Goal: Contribute content: Contribute content

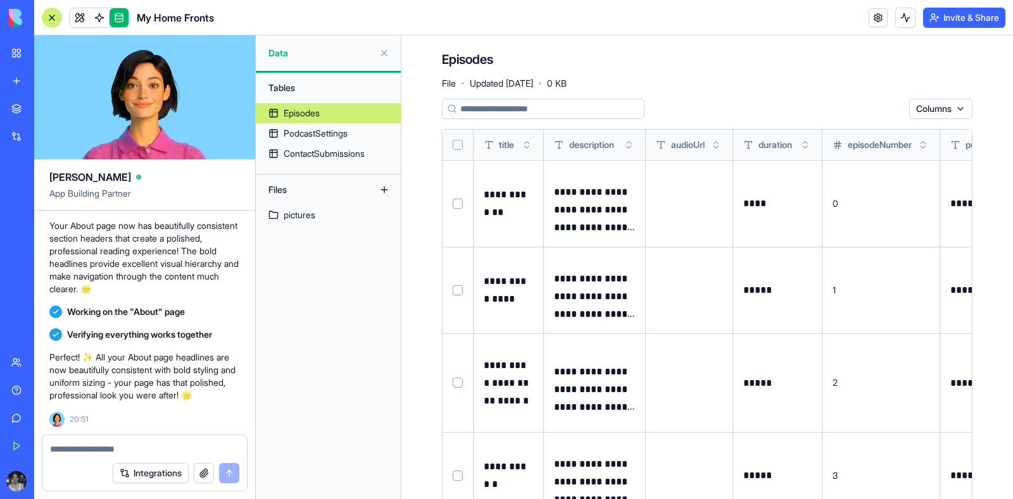
scroll to position [0, 680]
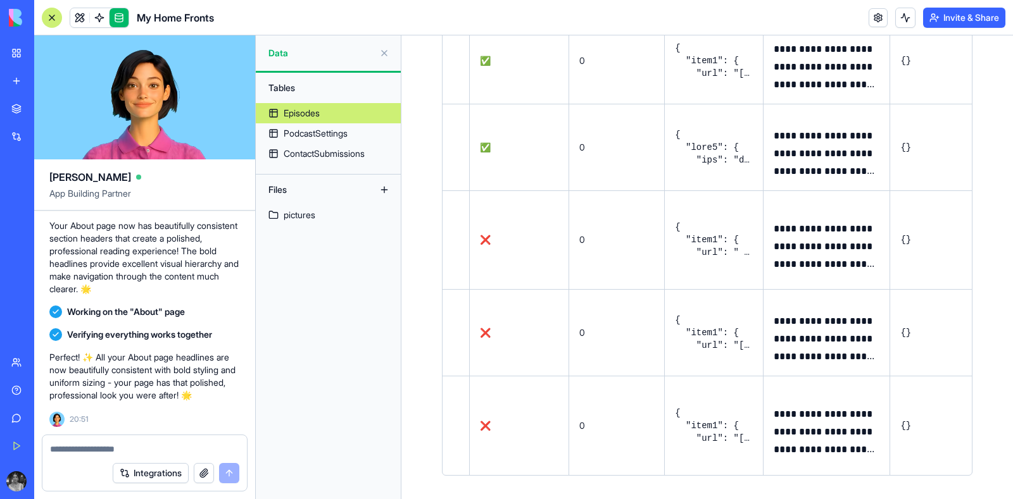
click at [51, 19] on div at bounding box center [52, 18] width 20 height 20
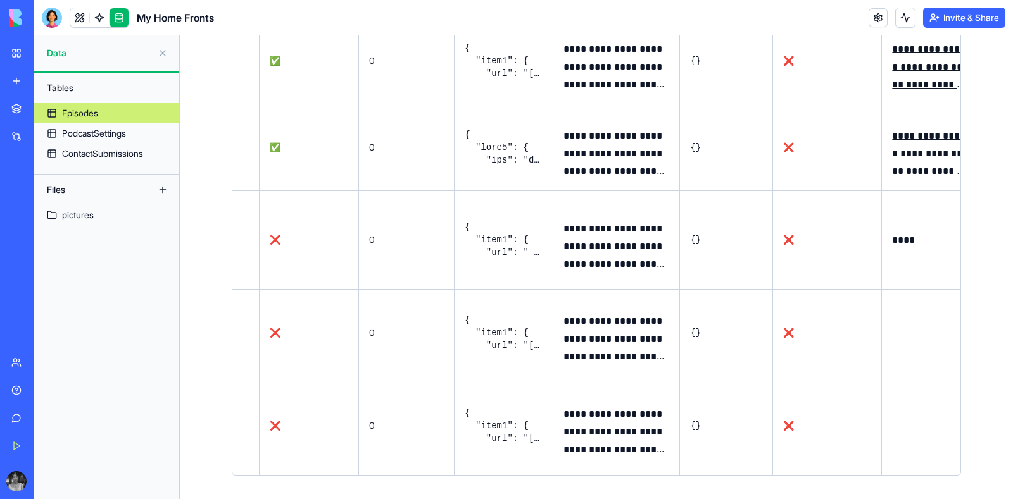
click at [19, 84] on link "New app" at bounding box center [29, 80] width 51 height 25
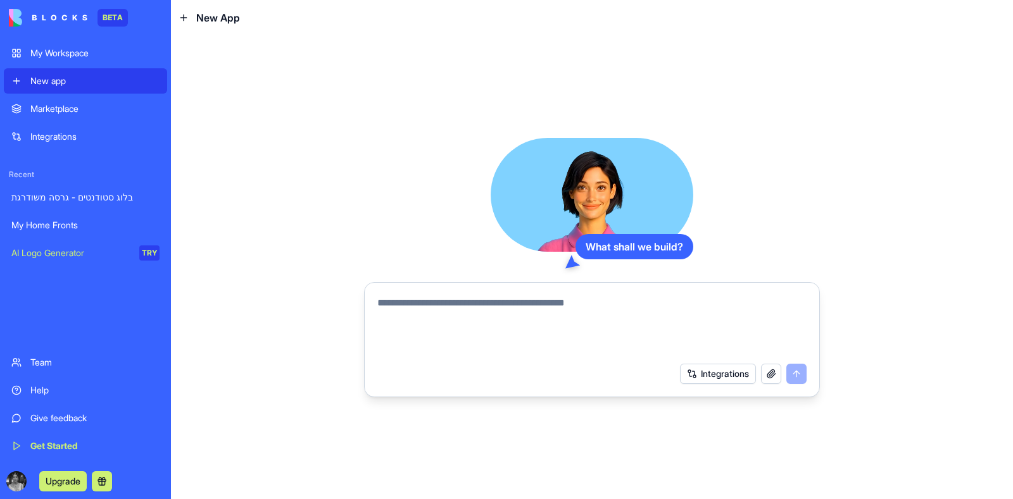
click at [449, 302] on textarea at bounding box center [591, 326] width 429 height 61
paste textarea "**********"
type textarea "**********"
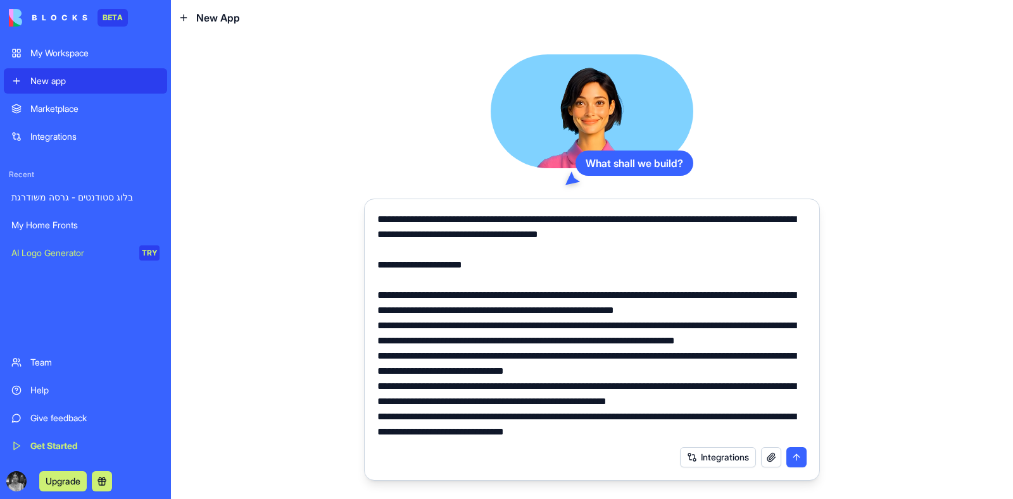
scroll to position [89, 0]
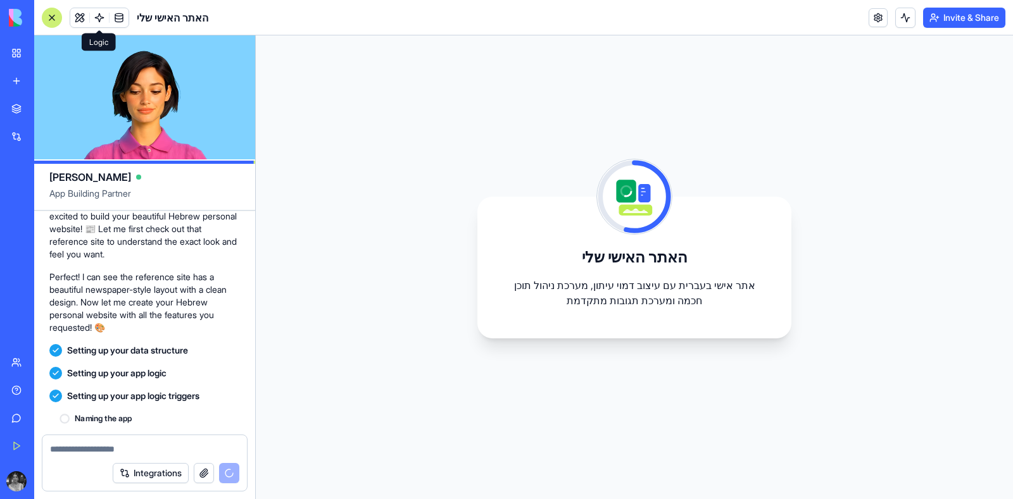
scroll to position [590, 0]
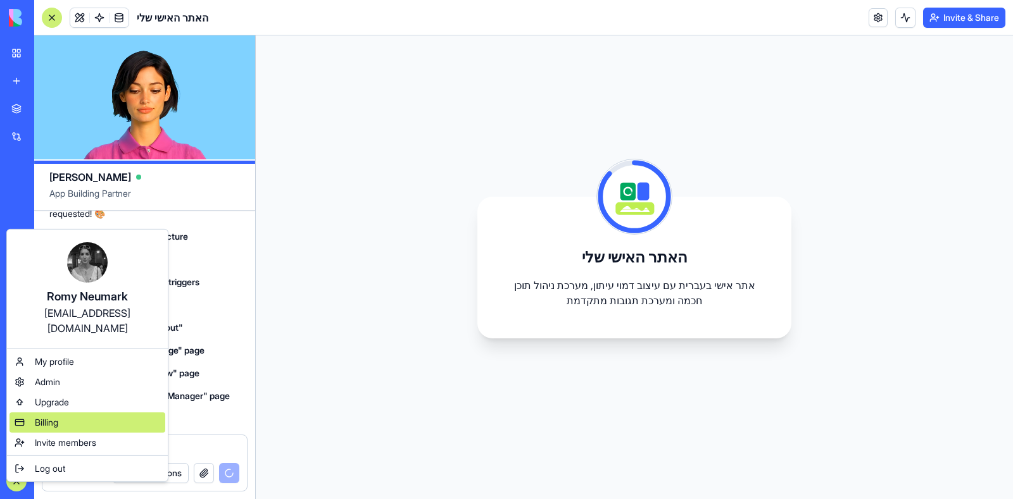
click at [39, 416] on span "Billing" at bounding box center [46, 422] width 23 height 13
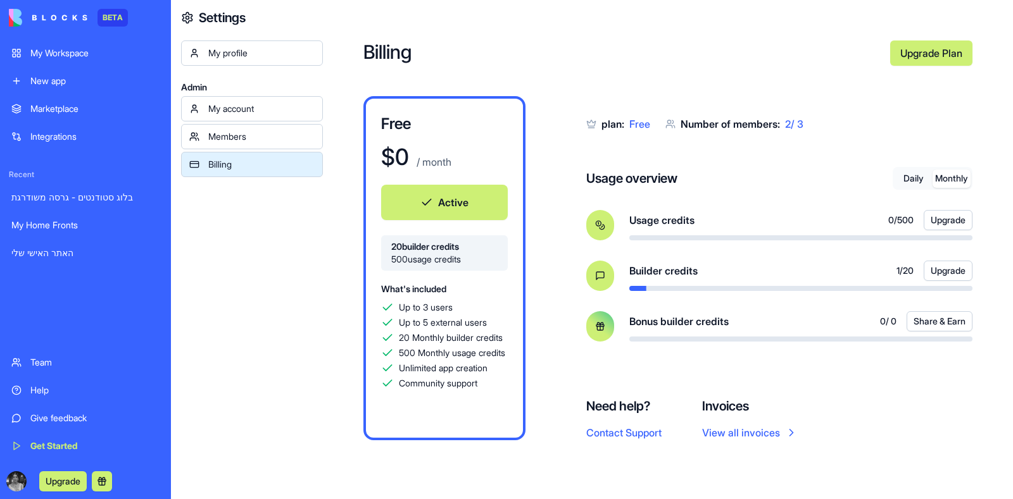
click at [949, 179] on button "Monthly" at bounding box center [951, 179] width 38 height 18
click at [41, 190] on link "בלוג סטודנטים - גרסה משודרגת" at bounding box center [85, 197] width 163 height 25
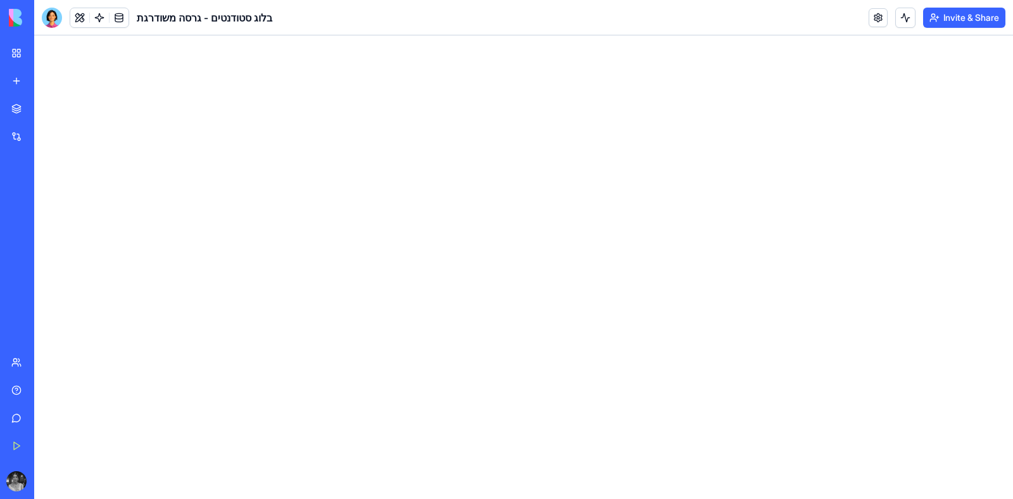
click at [29, 247] on div "האתר האישי שלי" at bounding box center [28, 253] width 35 height 13
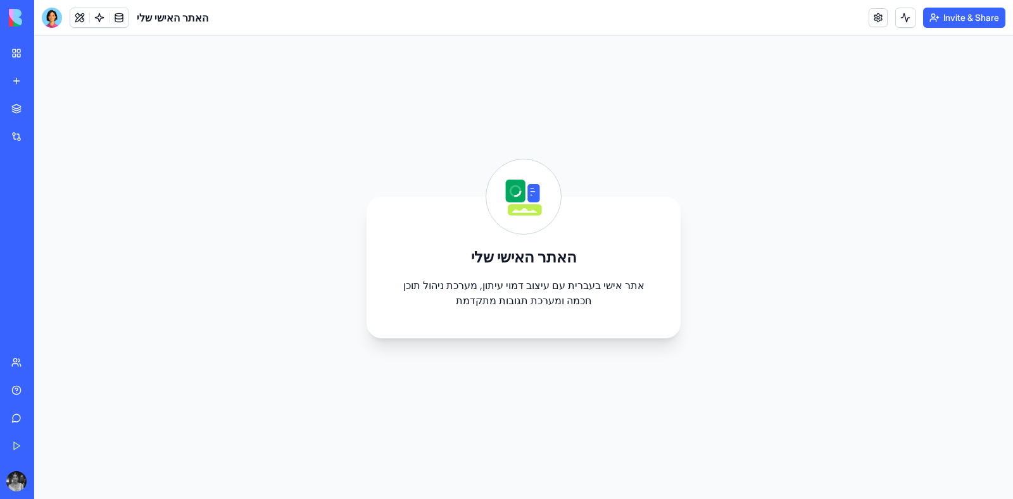
click at [234, 46] on div "האתר האישי שלי אתר אישי בעברית עם עיצוב דמוי עיתון, מערכת ניהול תוכן חכמה ומערכ…" at bounding box center [523, 267] width 978 height 464
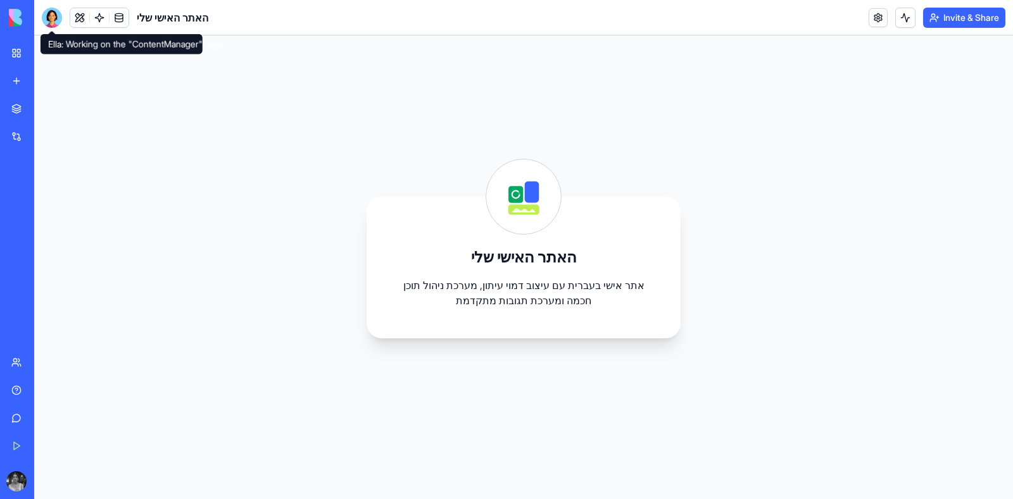
click at [49, 19] on div at bounding box center [52, 18] width 20 height 20
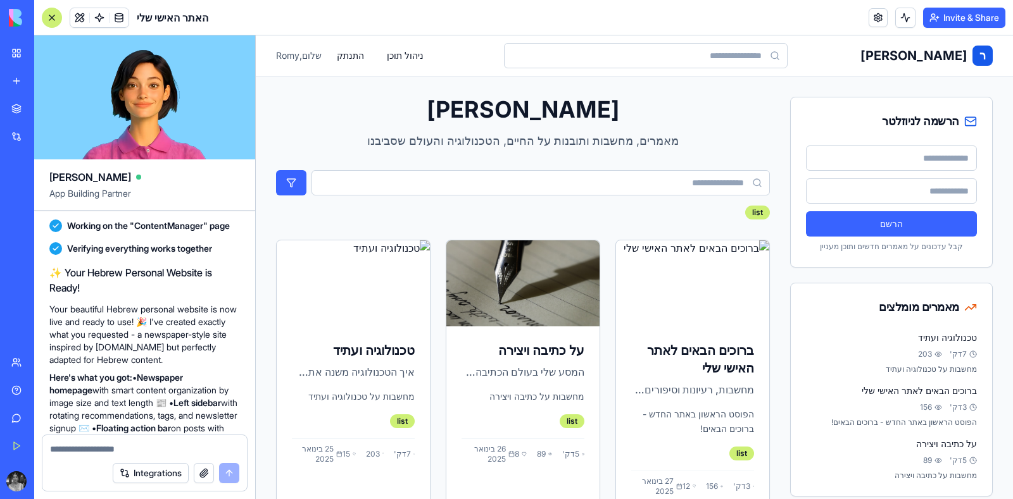
scroll to position [830, 0]
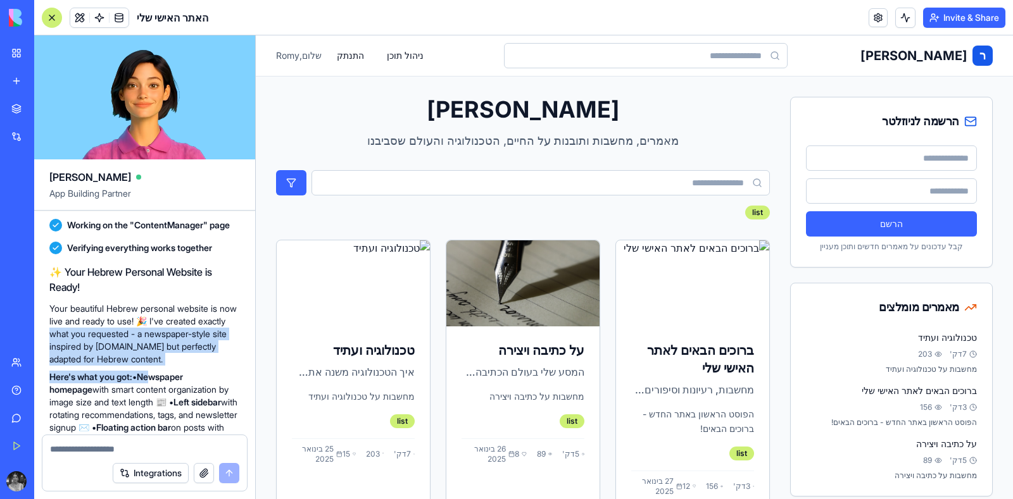
drag, startPoint x: 82, startPoint y: 330, endPoint x: 163, endPoint y: 366, distance: 88.9
click at [163, 366] on div "✨ Your Hebrew Personal Website is Ready! Your beautiful Hebrew personal website…" at bounding box center [144, 437] width 190 height 344
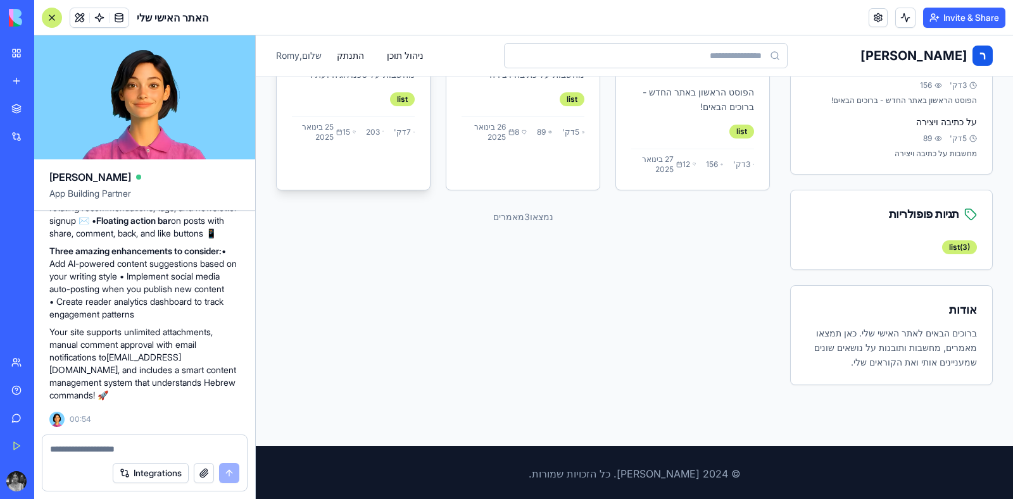
scroll to position [0, 0]
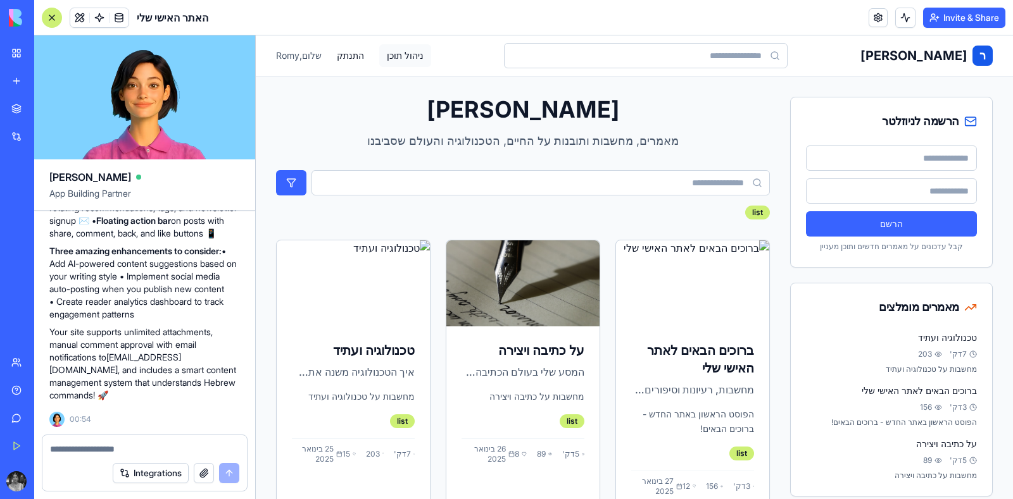
click at [401, 54] on button "ניהול תוכן" at bounding box center [405, 55] width 52 height 23
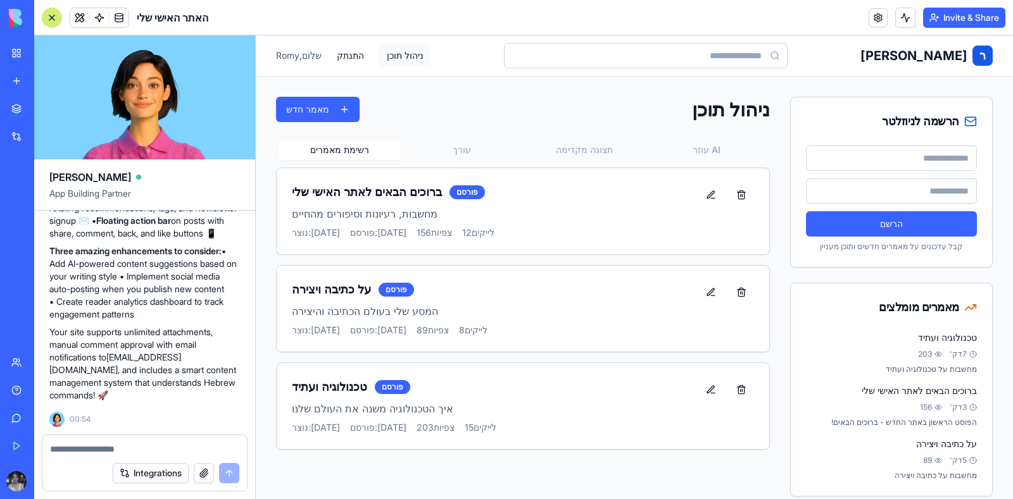
click at [396, 52] on button "ניהול תוכן" at bounding box center [405, 55] width 52 height 23
click at [292, 55] on span "שלום, Romy" at bounding box center [299, 55] width 46 height 13
click at [930, 54] on span "[PERSON_NAME]" at bounding box center [913, 56] width 107 height 18
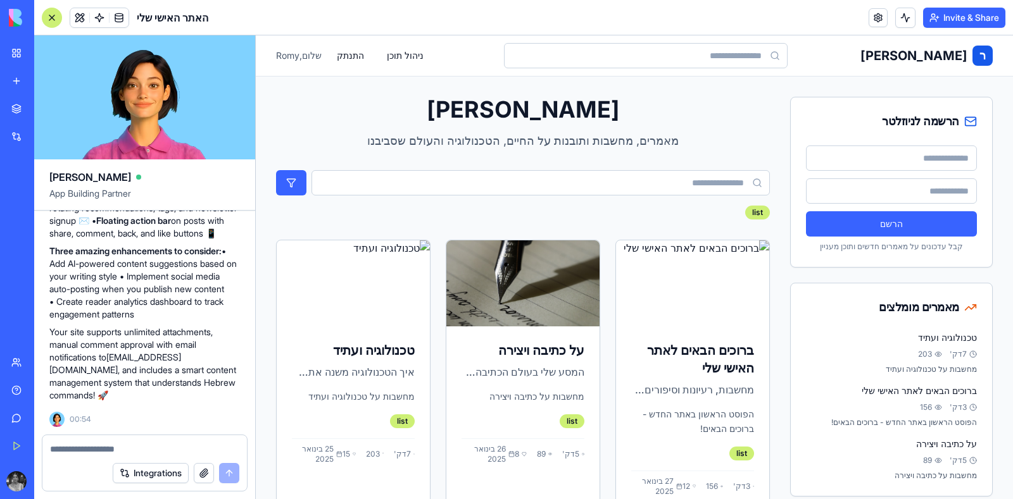
click at [414, 200] on div "list" at bounding box center [523, 194] width 494 height 49
drag, startPoint x: 414, startPoint y: 200, endPoint x: 437, endPoint y: 192, distance: 24.0
click at [437, 192] on div "list" at bounding box center [523, 194] width 494 height 49
click at [437, 192] on input "text" at bounding box center [540, 182] width 458 height 25
type input "*"
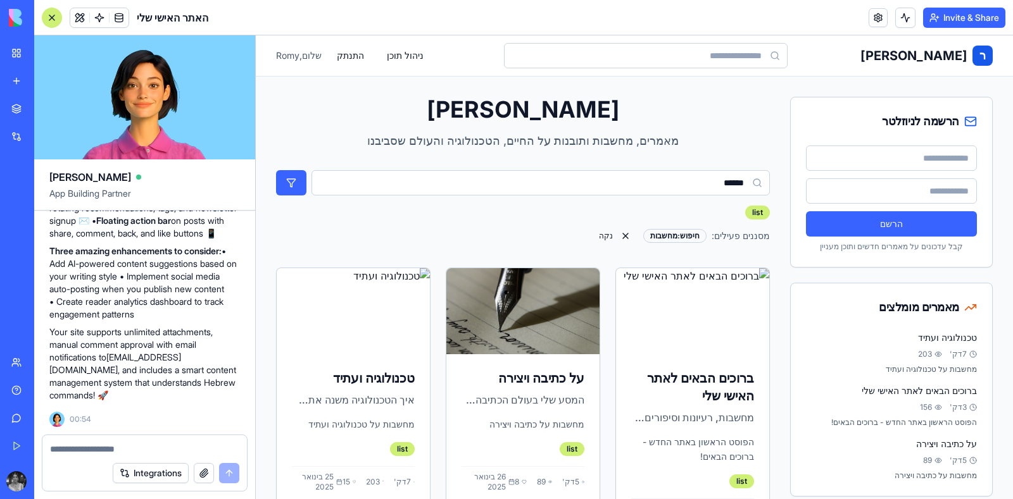
type input "******"
click at [276, 170] on button "submit" at bounding box center [291, 182] width 30 height 25
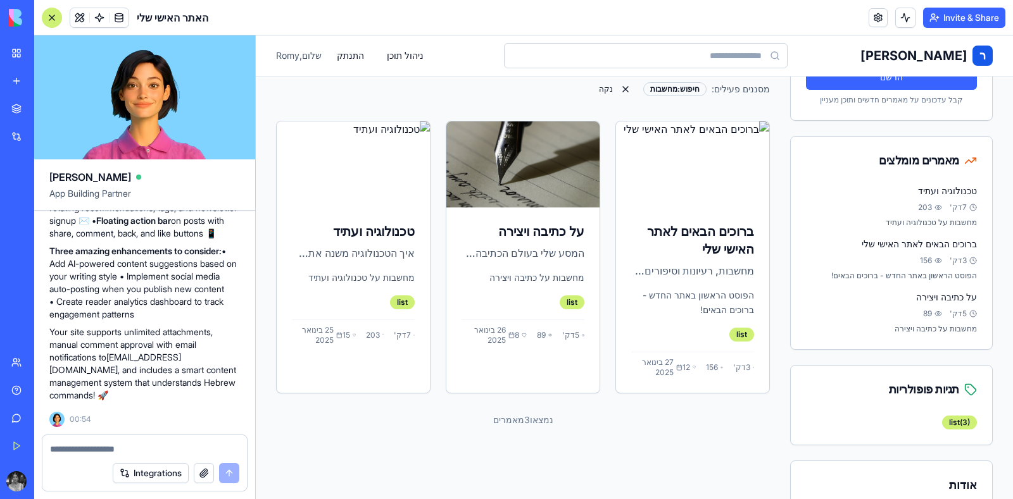
scroll to position [115, 0]
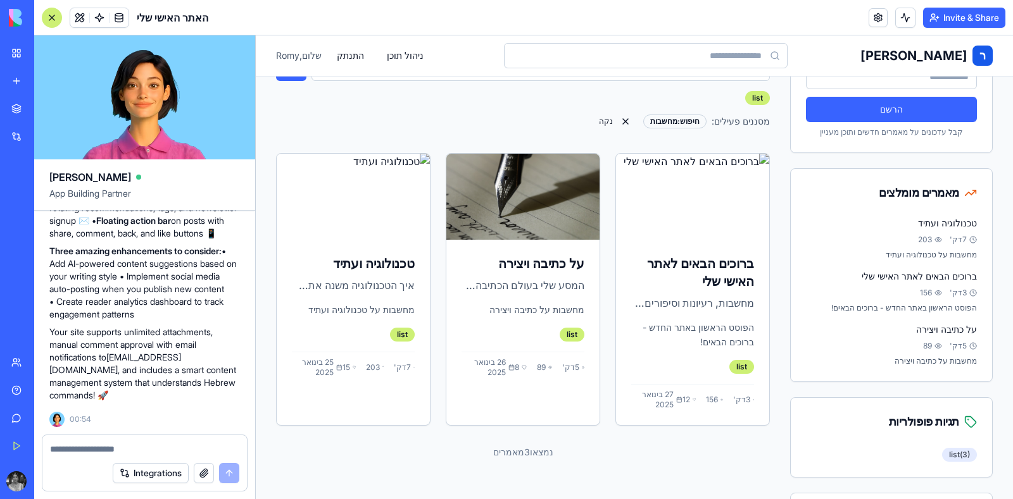
click at [947, 454] on div "list ( 3 )" at bounding box center [959, 455] width 35 height 14
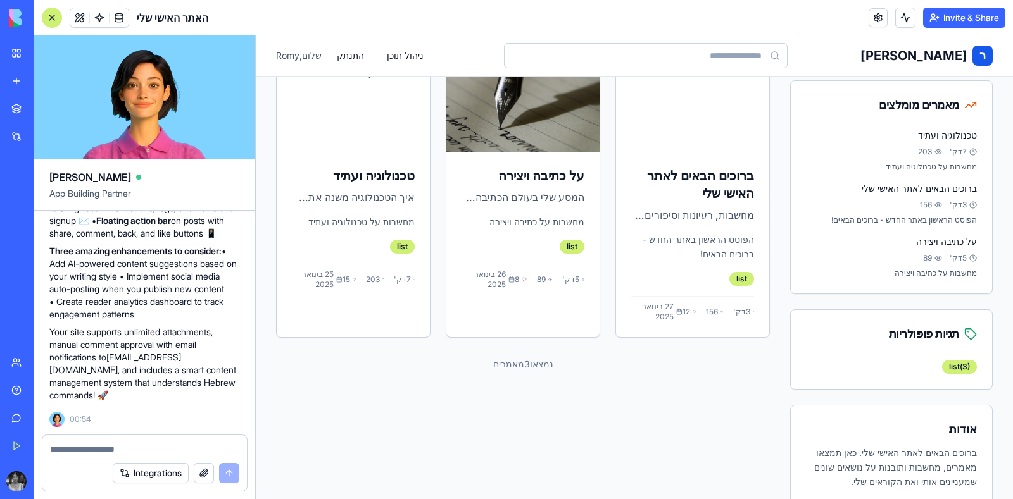
scroll to position [293, 0]
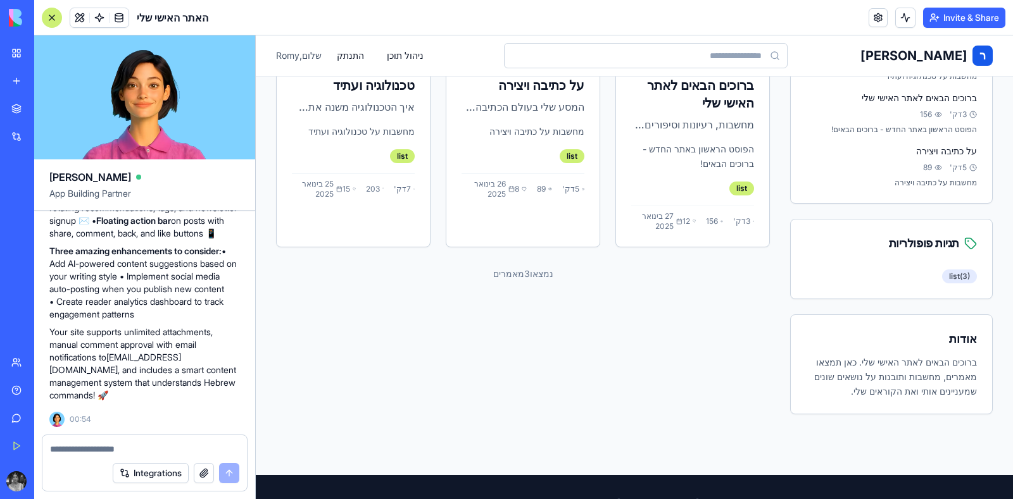
click at [942, 270] on div "list ( 3 )" at bounding box center [959, 277] width 35 height 14
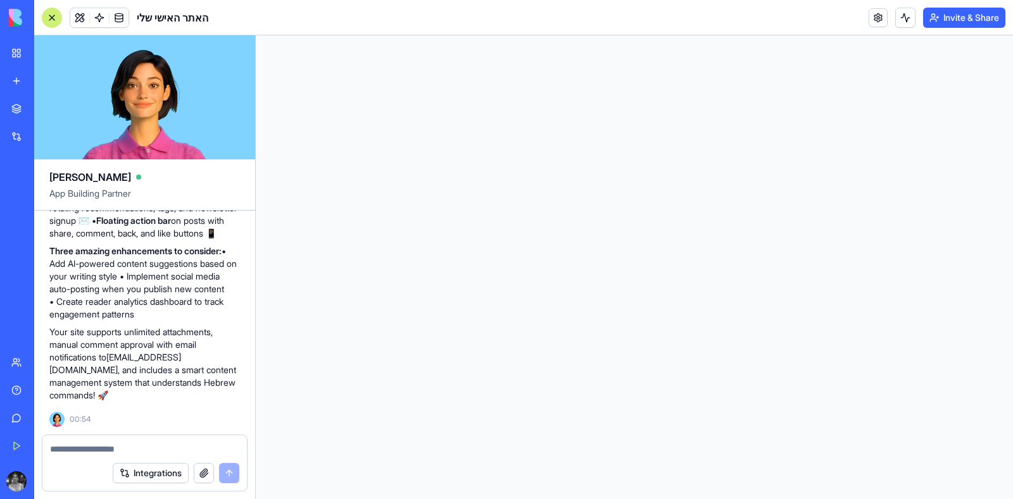
scroll to position [0, 0]
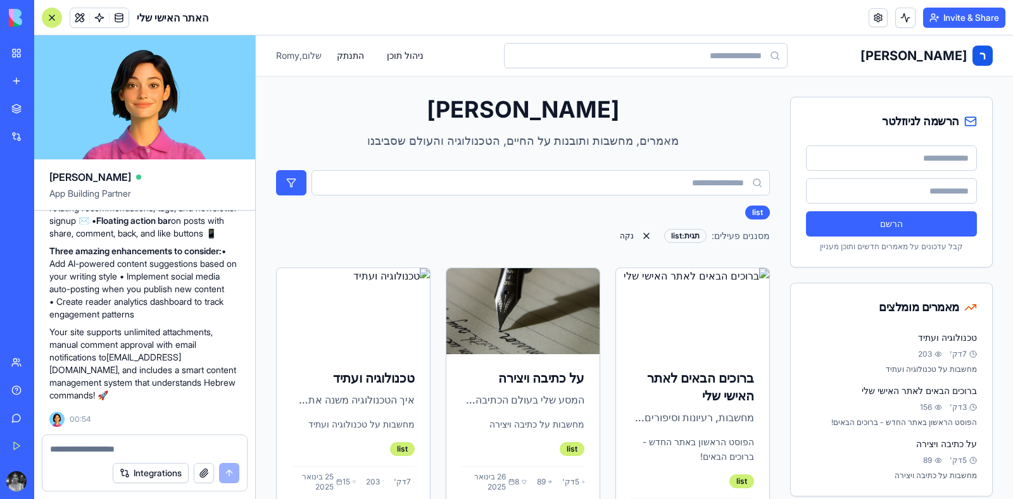
click at [878, 163] on input "text" at bounding box center [891, 158] width 171 height 25
click at [878, 187] on input "email" at bounding box center [891, 190] width 171 height 25
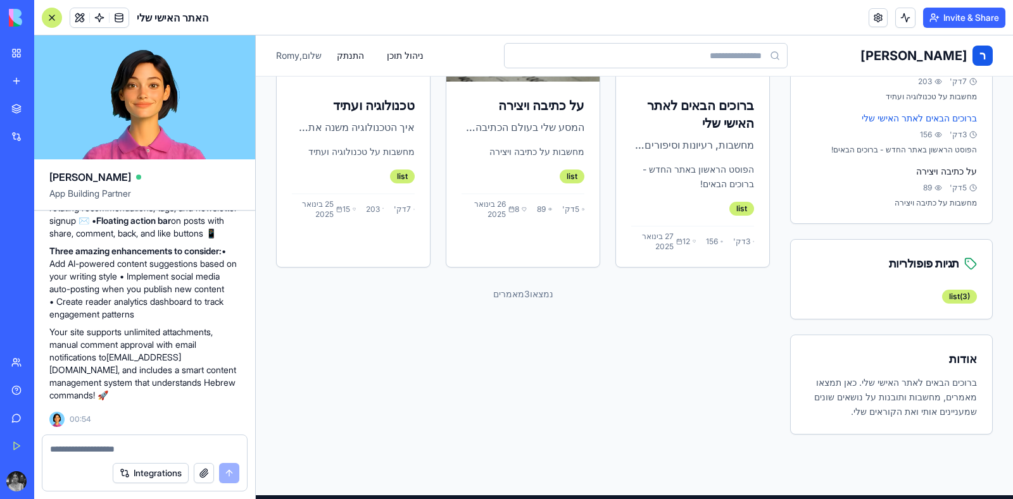
scroll to position [273, 0]
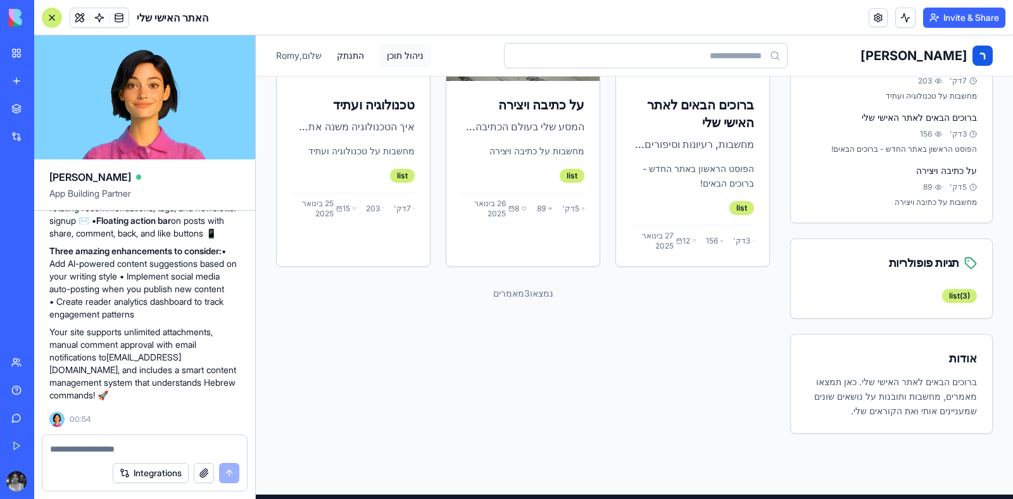
click at [395, 56] on button "ניהול תוכן" at bounding box center [405, 55] width 52 height 23
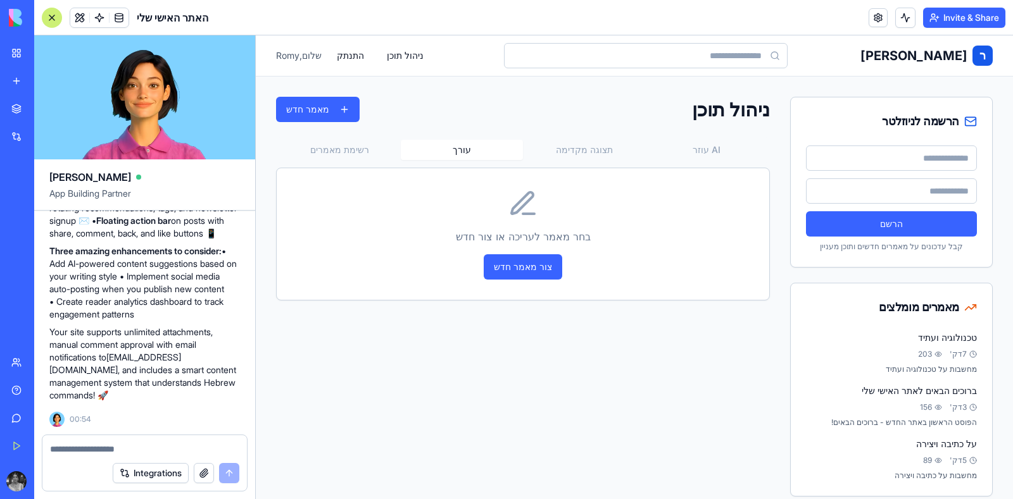
click at [452, 149] on button "עורך" at bounding box center [462, 150] width 122 height 20
click at [348, 143] on button "רשימת מאמרים" at bounding box center [339, 150] width 122 height 20
click at [580, 145] on button "תצוגה מקדימה" at bounding box center [584, 150] width 122 height 20
click at [699, 148] on button "עוזר AI" at bounding box center [706, 150] width 122 height 20
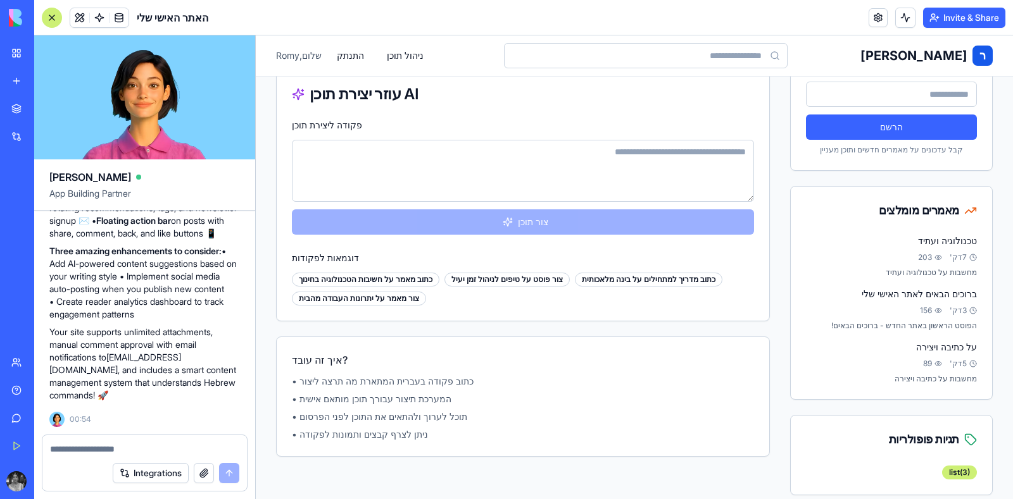
scroll to position [98, 0]
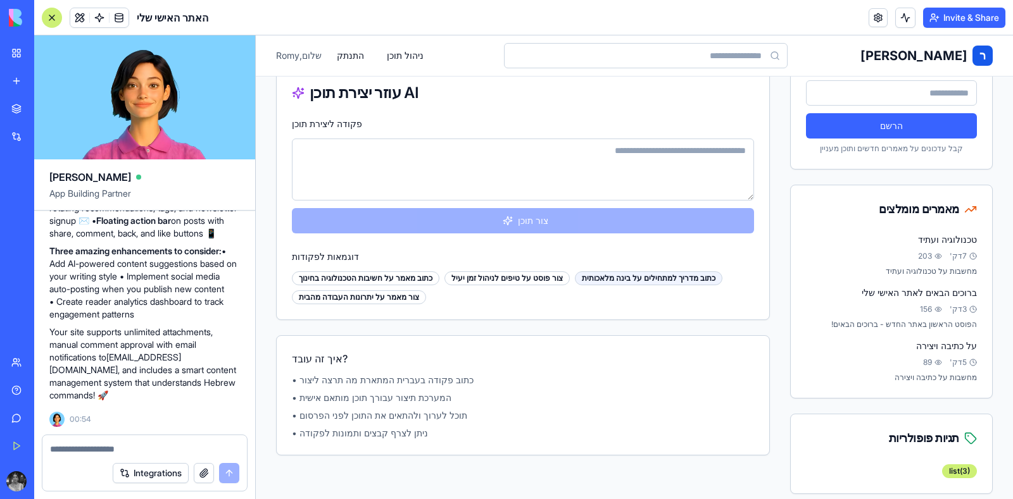
click at [575, 280] on div "כתוב מדריך למתחילים על בינה מלאכותית" at bounding box center [648, 278] width 147 height 14
type textarea "**********"
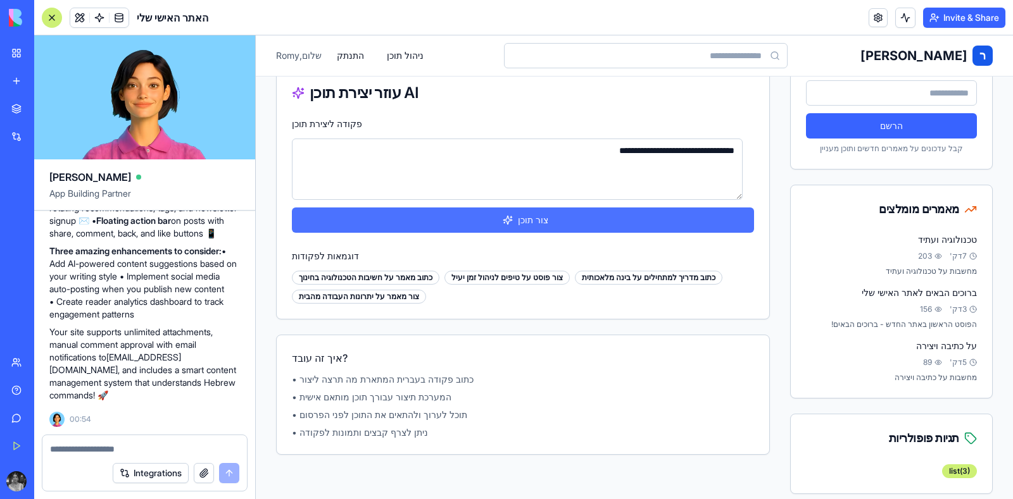
click at [513, 211] on button "צור תוכן" at bounding box center [523, 220] width 462 height 25
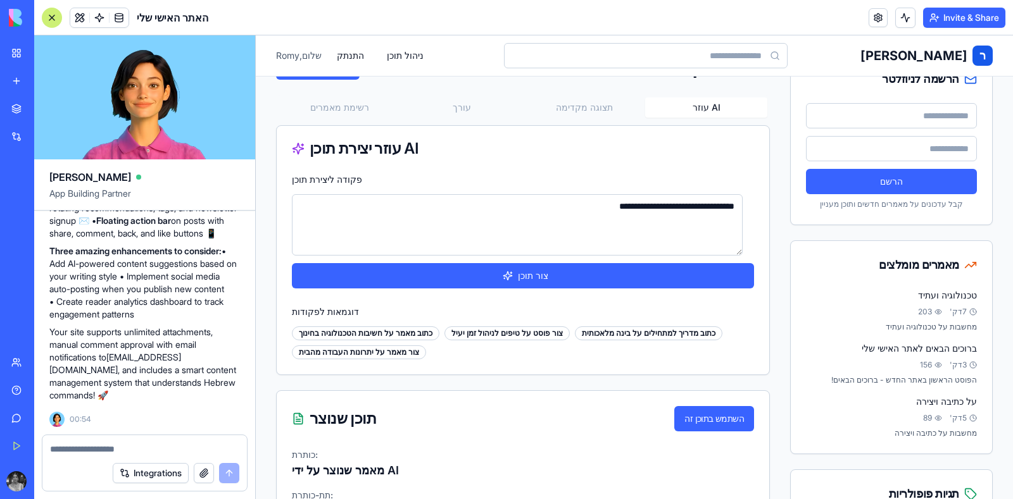
scroll to position [0, 0]
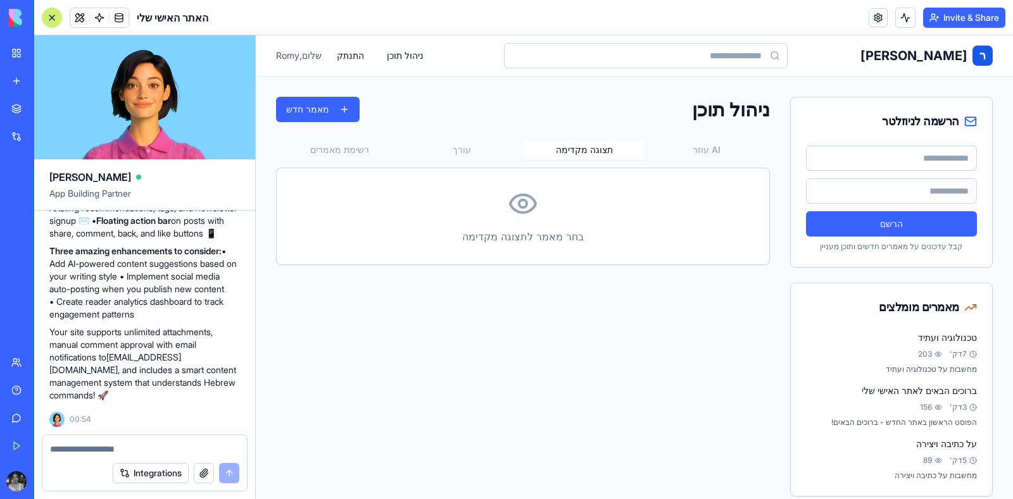
click at [578, 153] on button "תצוגה מקדימה" at bounding box center [584, 150] width 122 height 20
click at [464, 142] on button "עורך" at bounding box center [462, 150] width 122 height 20
click at [573, 151] on button "תצוגה מקדימה" at bounding box center [584, 150] width 122 height 20
click at [533, 232] on p "בחר מאמר לתצוגה מקדימה" at bounding box center [523, 236] width 452 height 15
click at [511, 208] on icon at bounding box center [523, 204] width 30 height 30
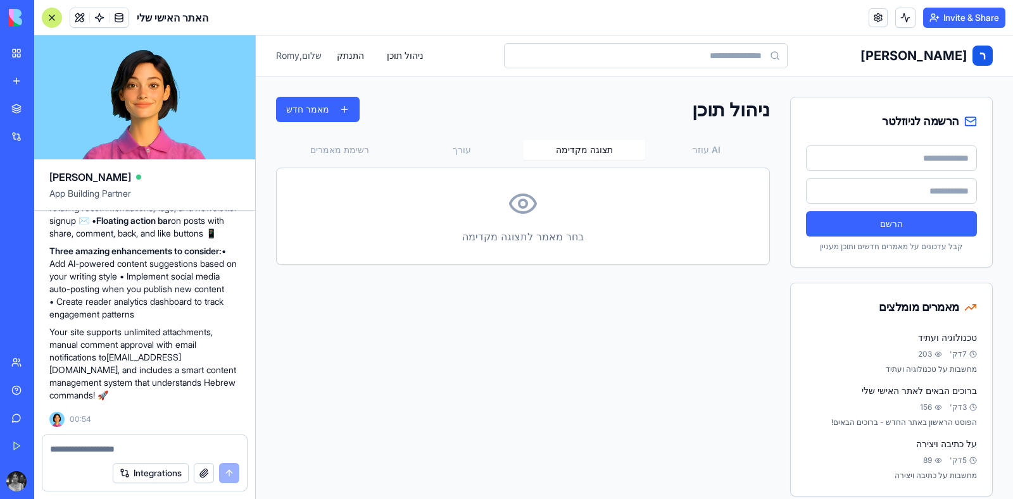
click at [519, 206] on circle at bounding box center [523, 204] width 8 height 8
click at [351, 148] on button "רשימת מאמרים" at bounding box center [339, 150] width 122 height 20
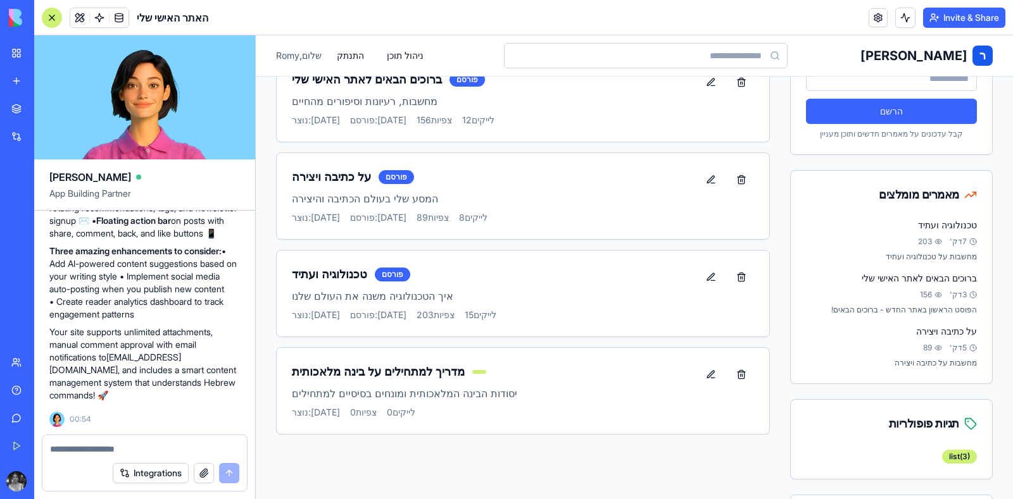
scroll to position [115, 0]
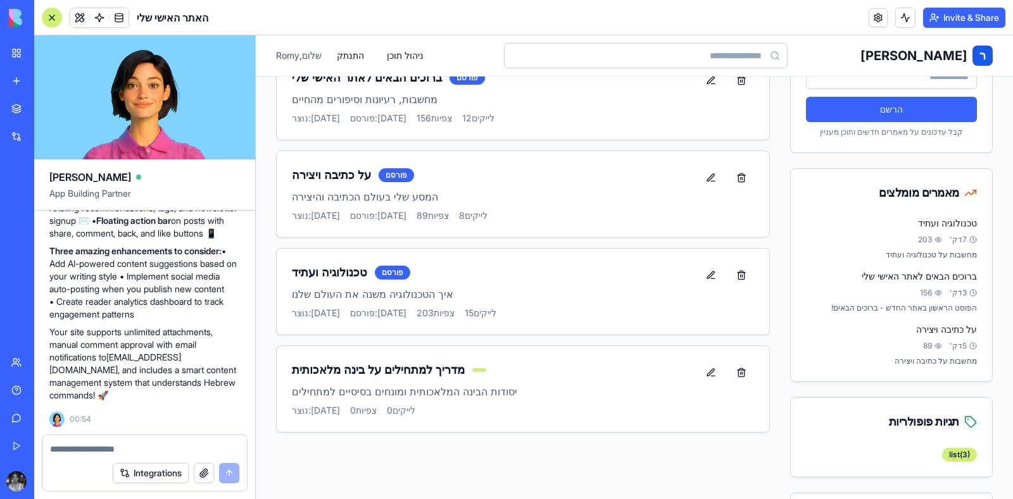
click at [418, 374] on h3 "מדריך למתחילים על בינה מלאכותית" at bounding box center [378, 370] width 173 height 18
click at [701, 369] on button at bounding box center [710, 372] width 25 height 23
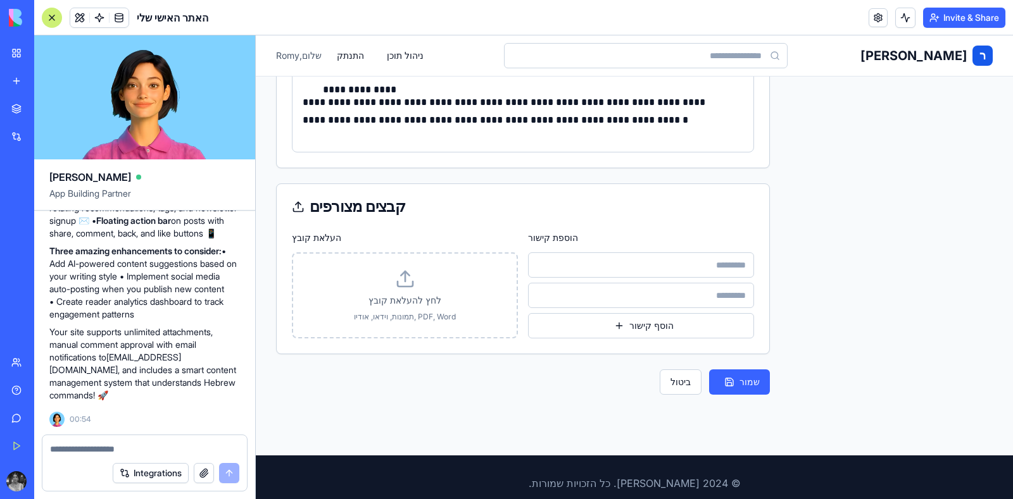
scroll to position [694, 0]
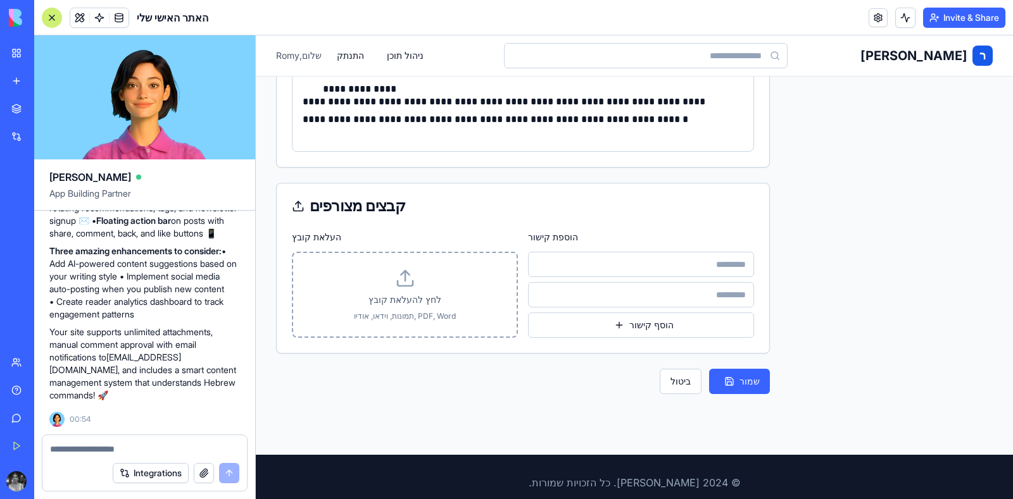
click at [438, 301] on label "לחץ להעלאת קובץ תמונות, וידאו, אודיו, PDF, Word" at bounding box center [404, 294] width 193 height 53
click at [256, 35] on input "לחץ להעלאת קובץ תמונות, וידאו, אודיו, PDF, Word" at bounding box center [256, 35] width 0 height 0
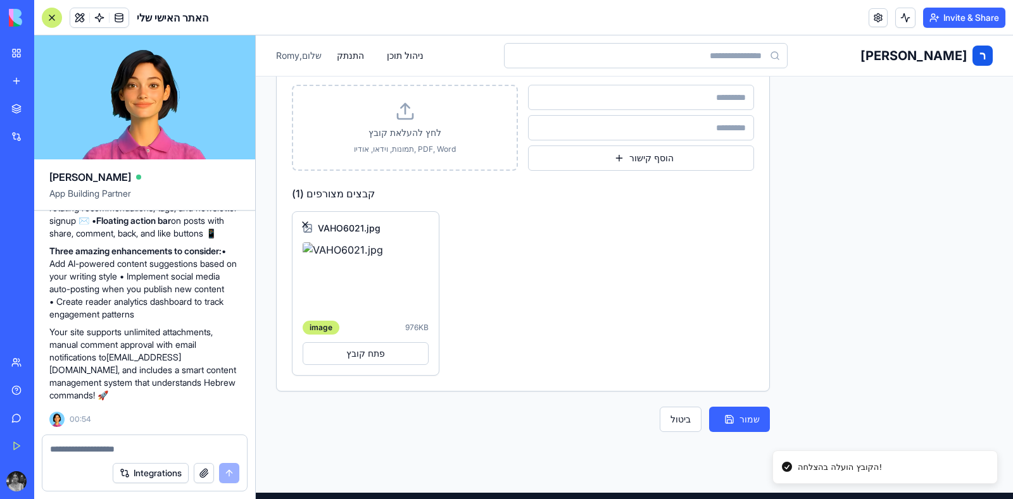
scroll to position [862, 0]
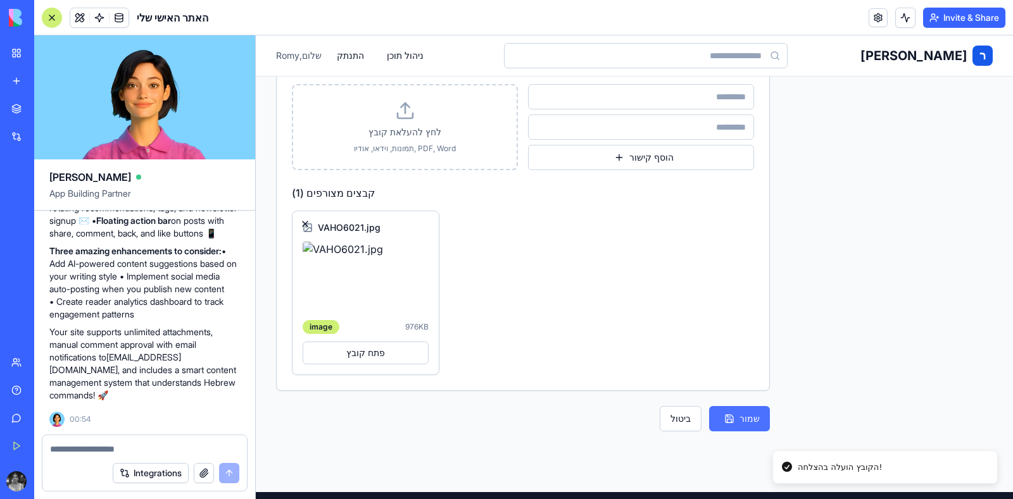
click at [723, 424] on button "שמור" at bounding box center [739, 418] width 61 height 25
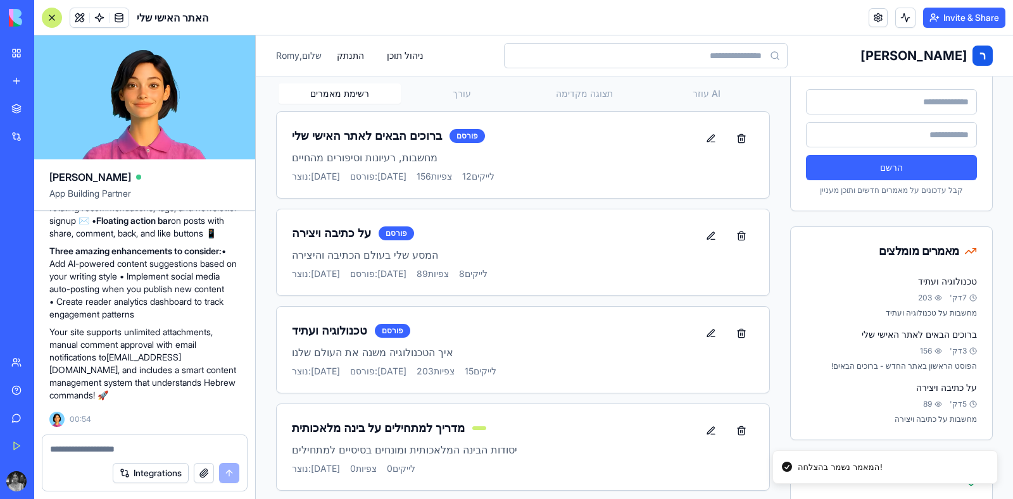
scroll to position [0, 0]
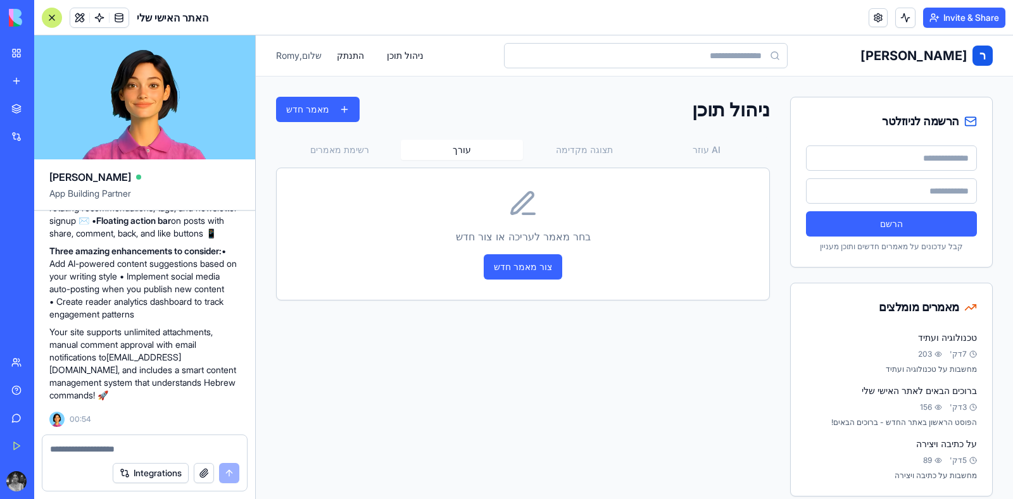
click at [466, 146] on button "עורך" at bounding box center [462, 150] width 122 height 20
click at [585, 150] on button "תצוגה מקדימה" at bounding box center [584, 150] width 122 height 20
click at [515, 209] on icon at bounding box center [523, 204] width 30 height 30
click at [519, 256] on div "בחר מאמר לתצוגה מקדימה" at bounding box center [523, 216] width 492 height 96
click at [522, 215] on icon at bounding box center [523, 204] width 30 height 30
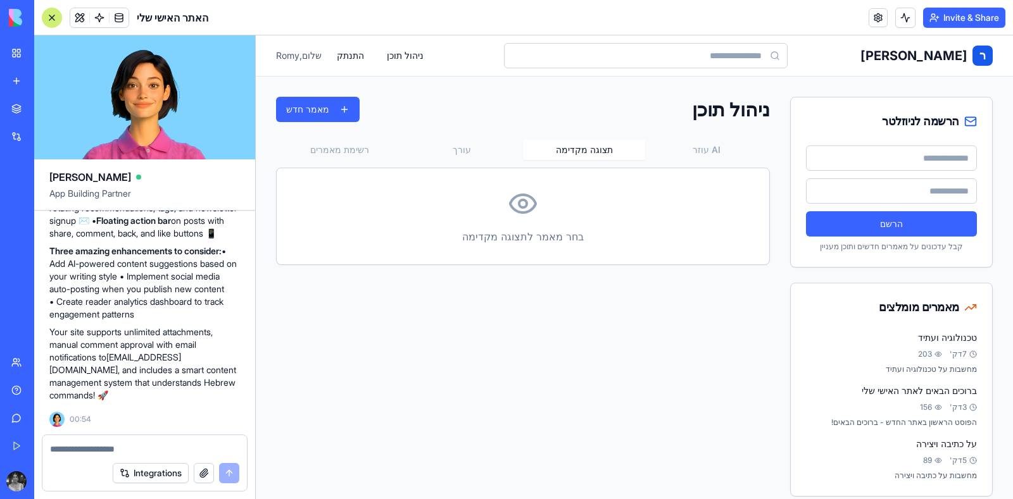
click at [959, 63] on link "ר [PERSON_NAME]" at bounding box center [926, 56] width 132 height 20
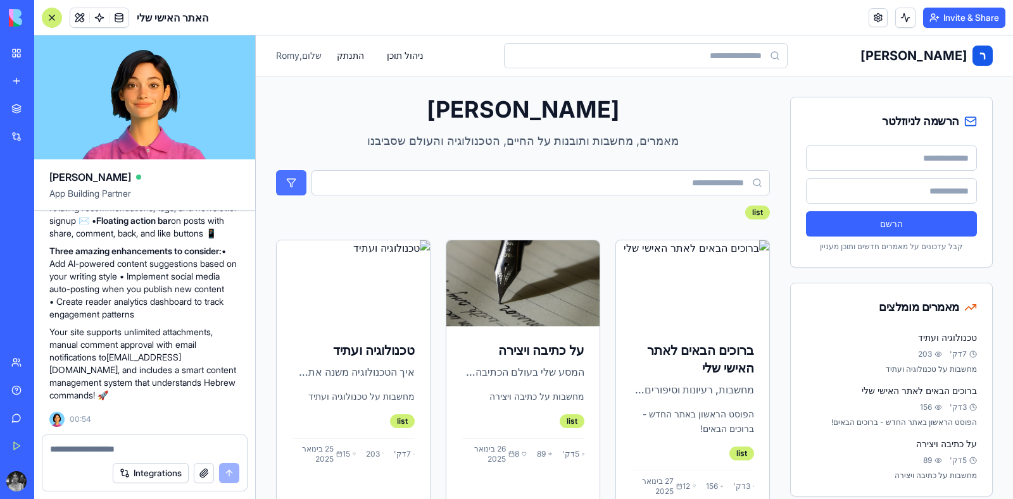
click at [291, 181] on button "submit" at bounding box center [291, 182] width 30 height 25
click at [400, 55] on button "ניהול תוכן" at bounding box center [405, 55] width 52 height 23
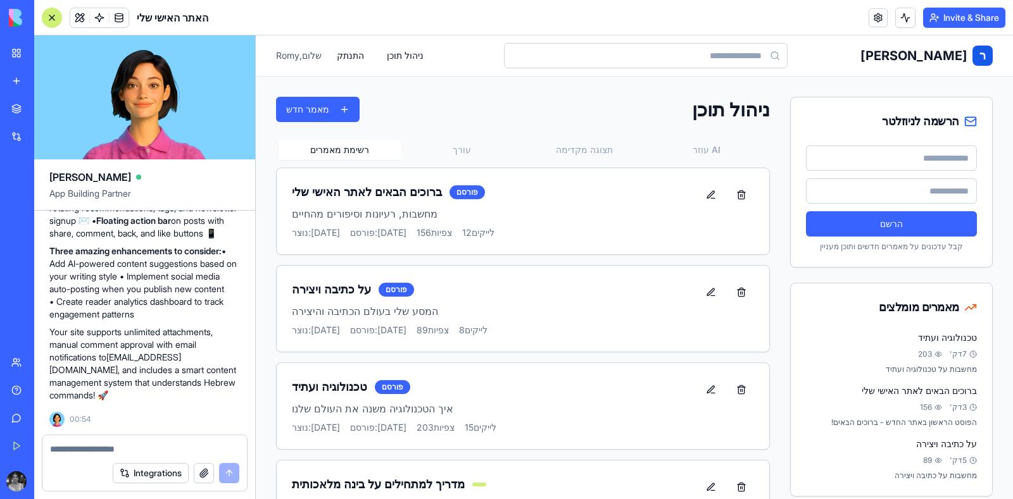
click at [369, 220] on p "מחשבות, רעיונות וסיפורים מהחיים" at bounding box center [495, 213] width 406 height 15
click at [698, 188] on button at bounding box center [710, 195] width 25 height 23
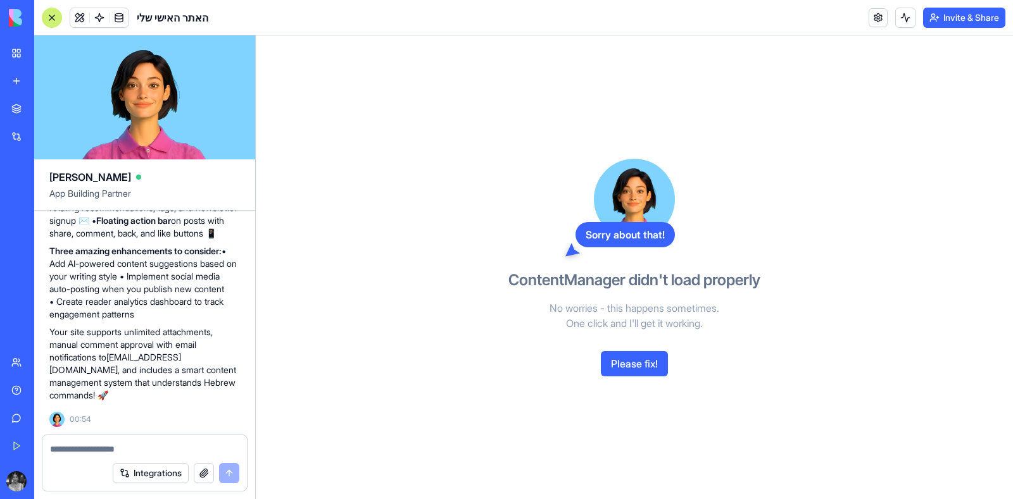
click at [637, 374] on button "Please fix!" at bounding box center [634, 363] width 67 height 25
